Goal: Check status: Check status

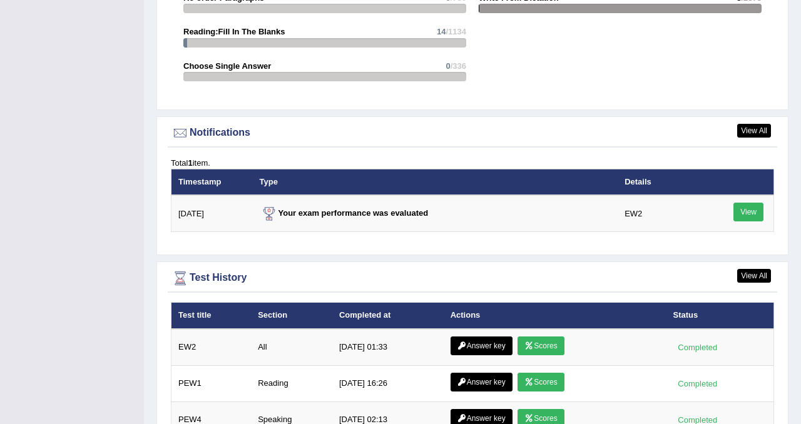
scroll to position [1508, 0]
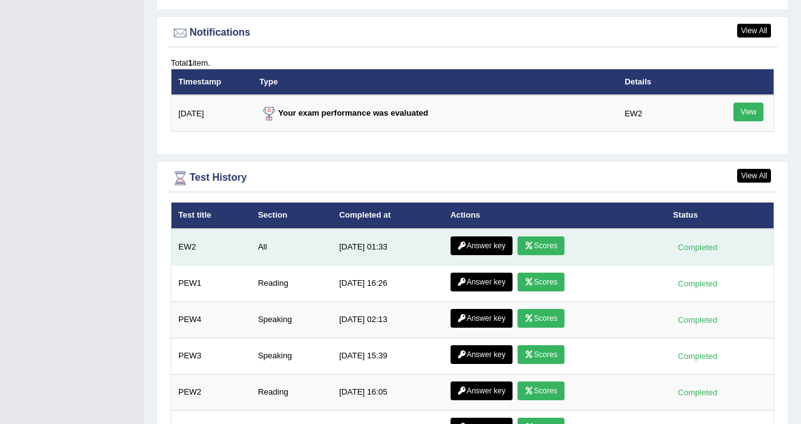
click at [553, 249] on link "Scores" at bounding box center [540, 246] width 46 height 19
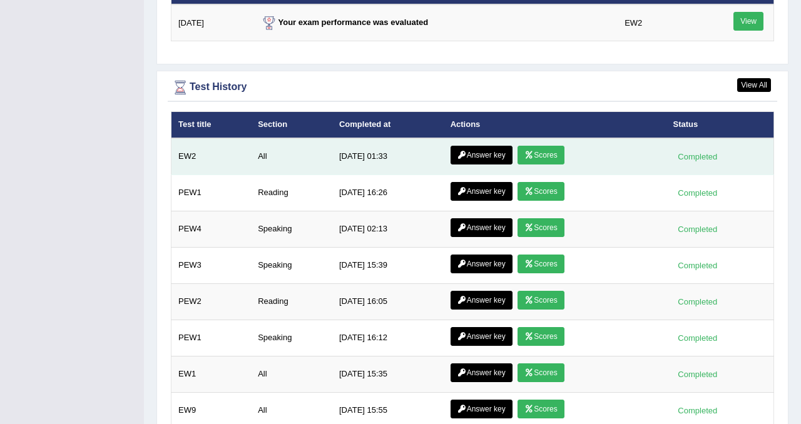
click at [481, 158] on link "Answer key" at bounding box center [482, 155] width 62 height 19
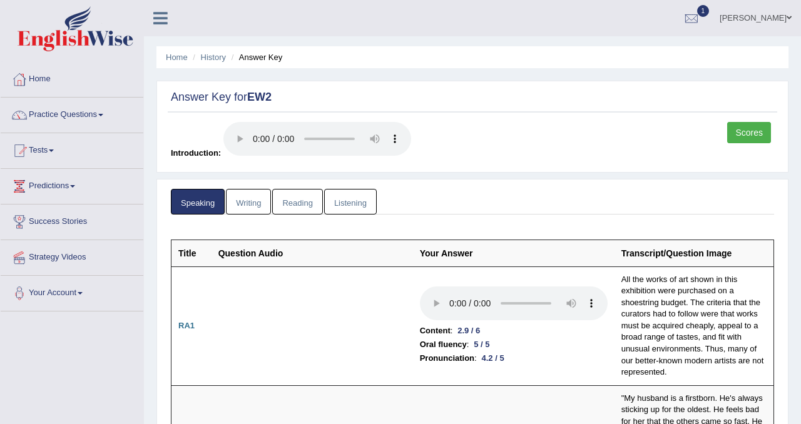
click at [251, 201] on link "Writing" at bounding box center [248, 202] width 45 height 26
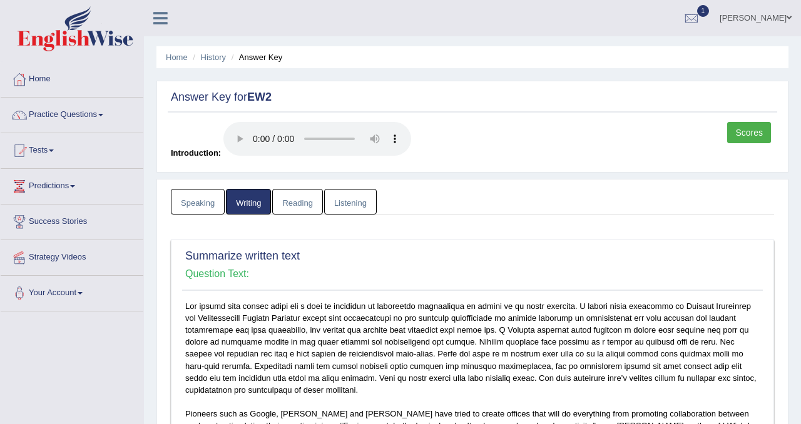
click at [295, 200] on link "Reading" at bounding box center [297, 202] width 50 height 26
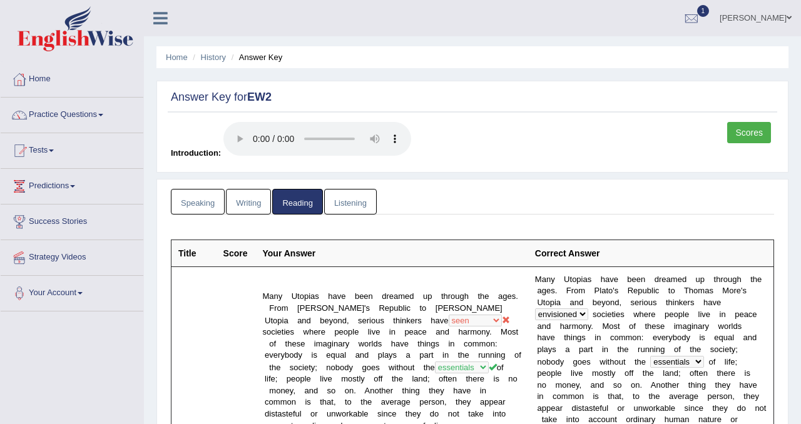
click at [359, 202] on link "Listening" at bounding box center [350, 202] width 53 height 26
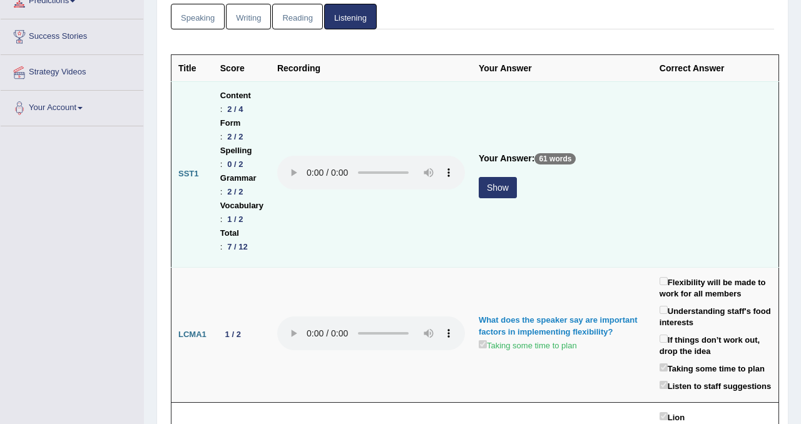
scroll to position [188, 0]
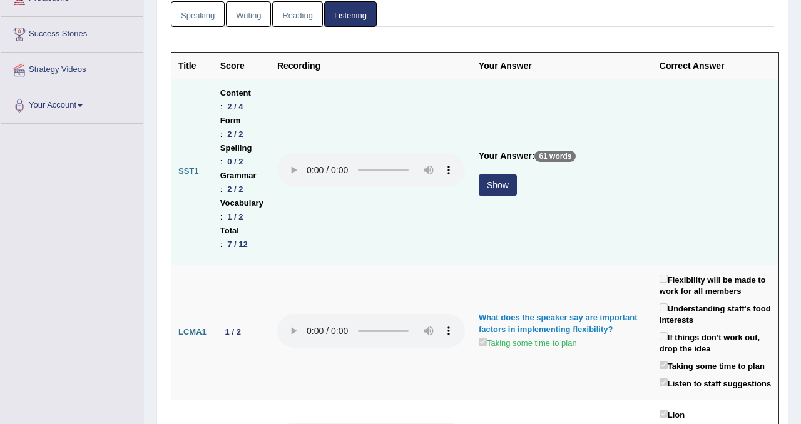
click at [517, 175] on button "Show" at bounding box center [498, 185] width 38 height 21
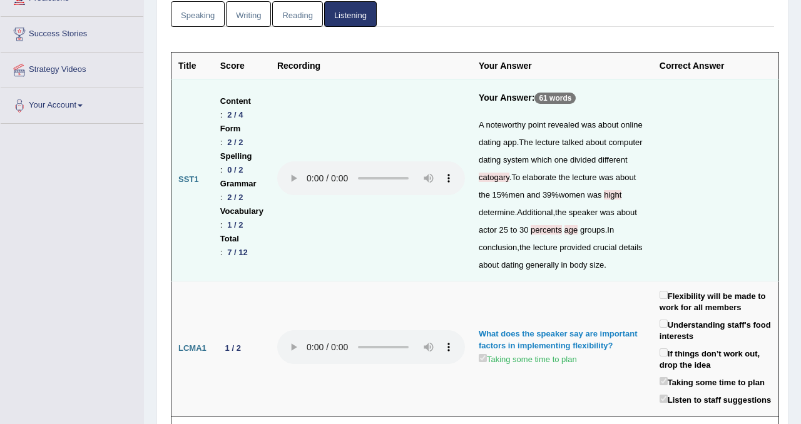
click at [604, 200] on span "hight" at bounding box center [613, 194] width 18 height 9
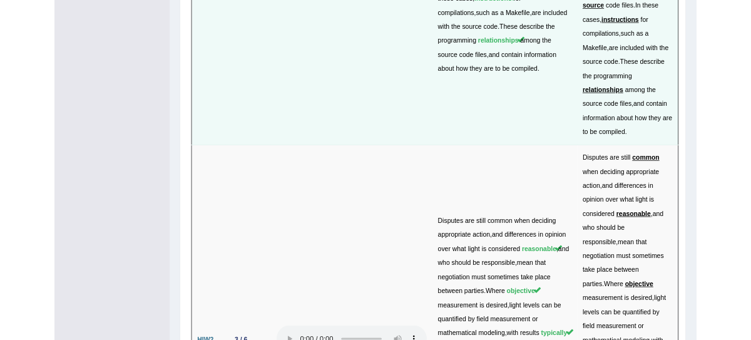
scroll to position [3746, 0]
